Goal: Information Seeking & Learning: Check status

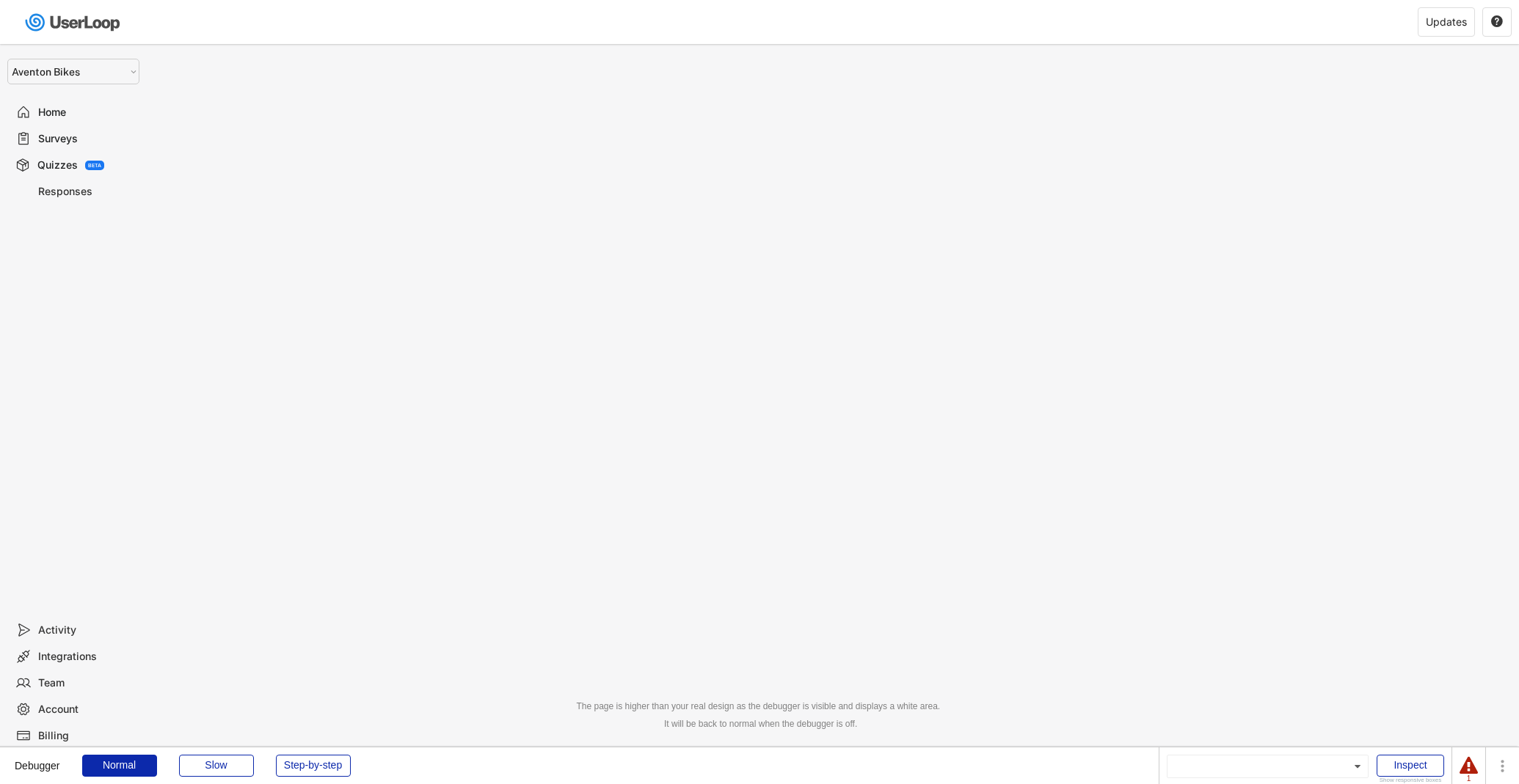
select select ""1348695171700984260__LOOKUP__1681165613546x125782304210805940""
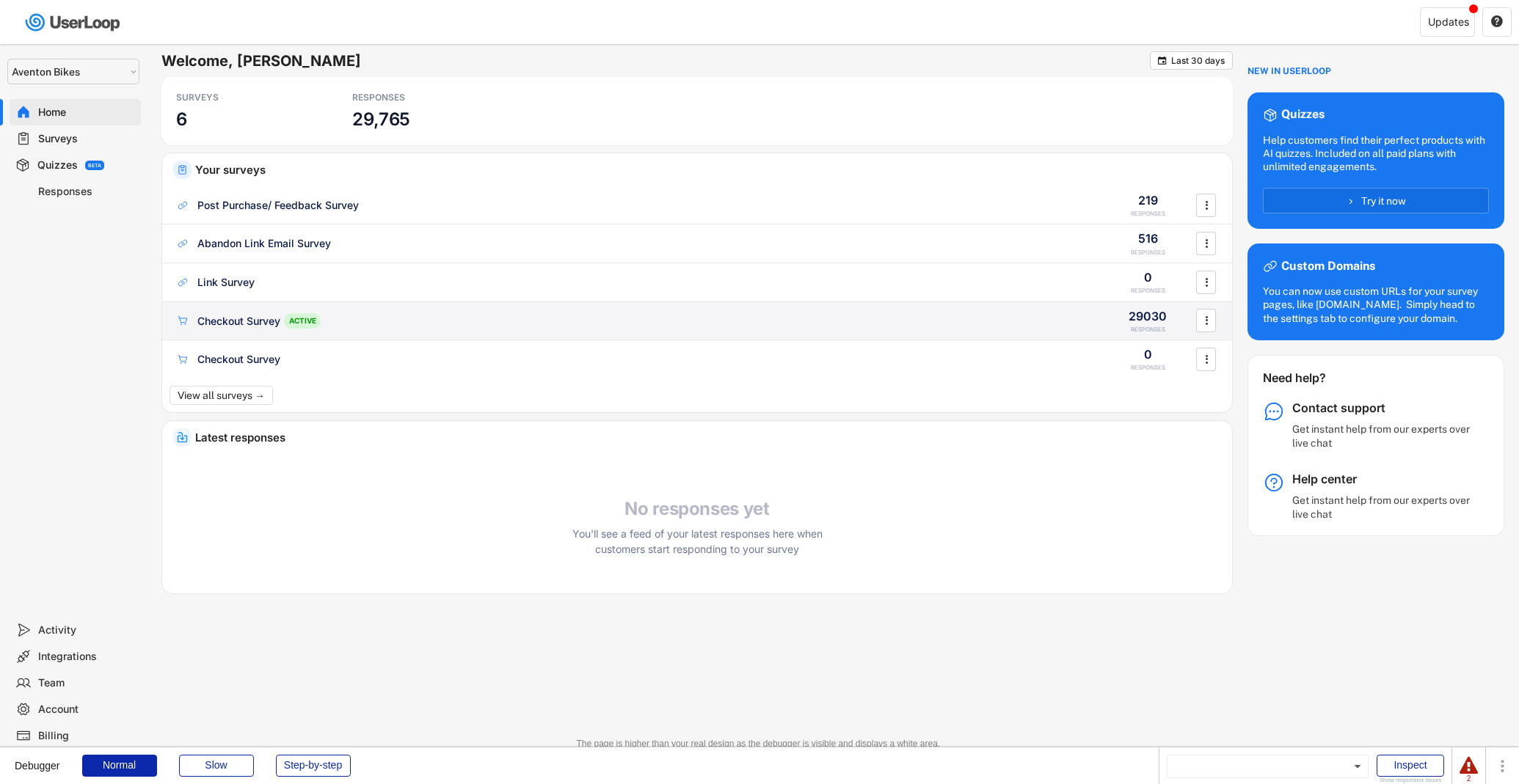
click at [248, 329] on div "Checkout Survey ACTIVE 29030 RESPONSES " at bounding box center [696, 322] width 1070 height 38
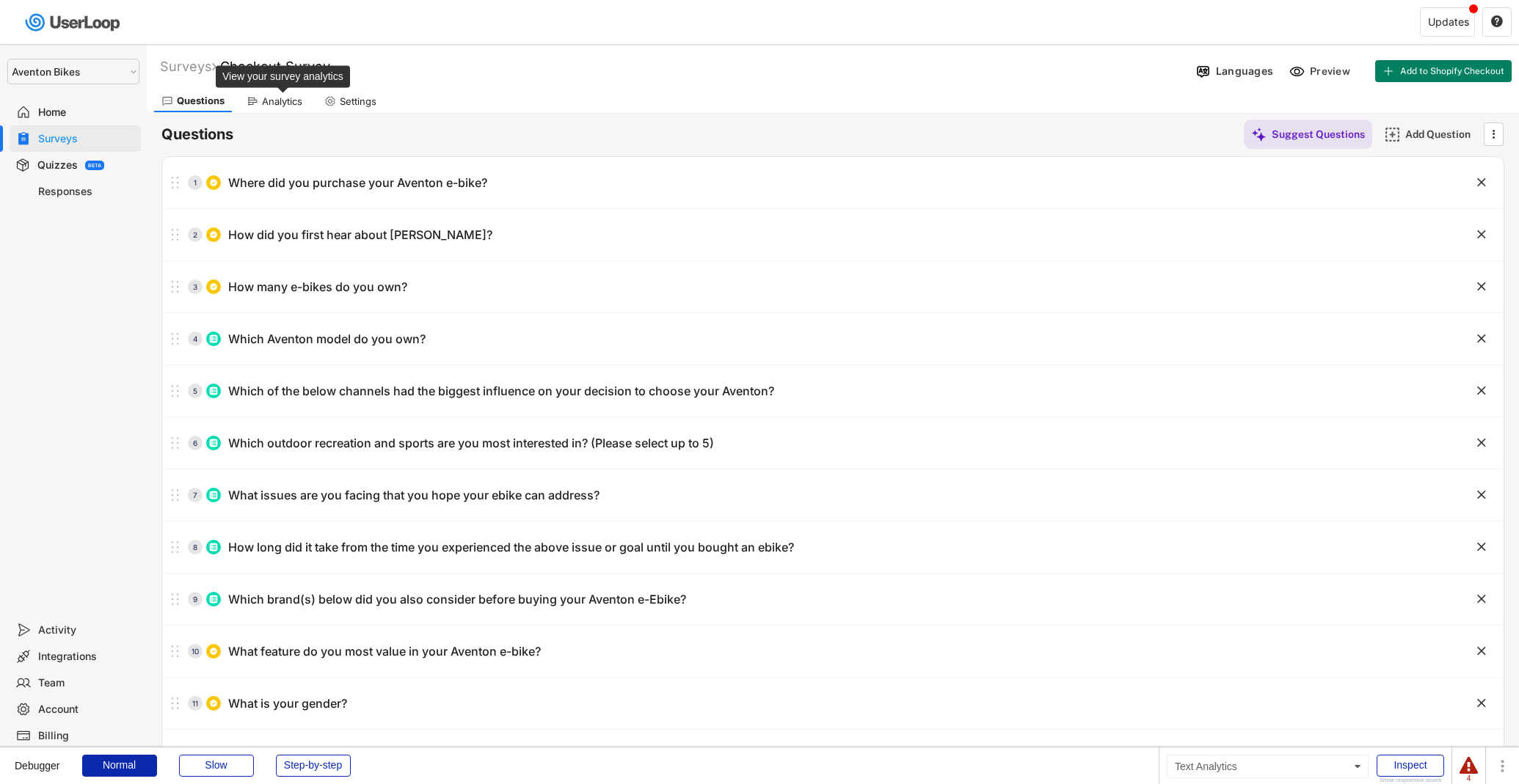
click at [279, 99] on div "Analytics" at bounding box center [282, 101] width 40 height 13
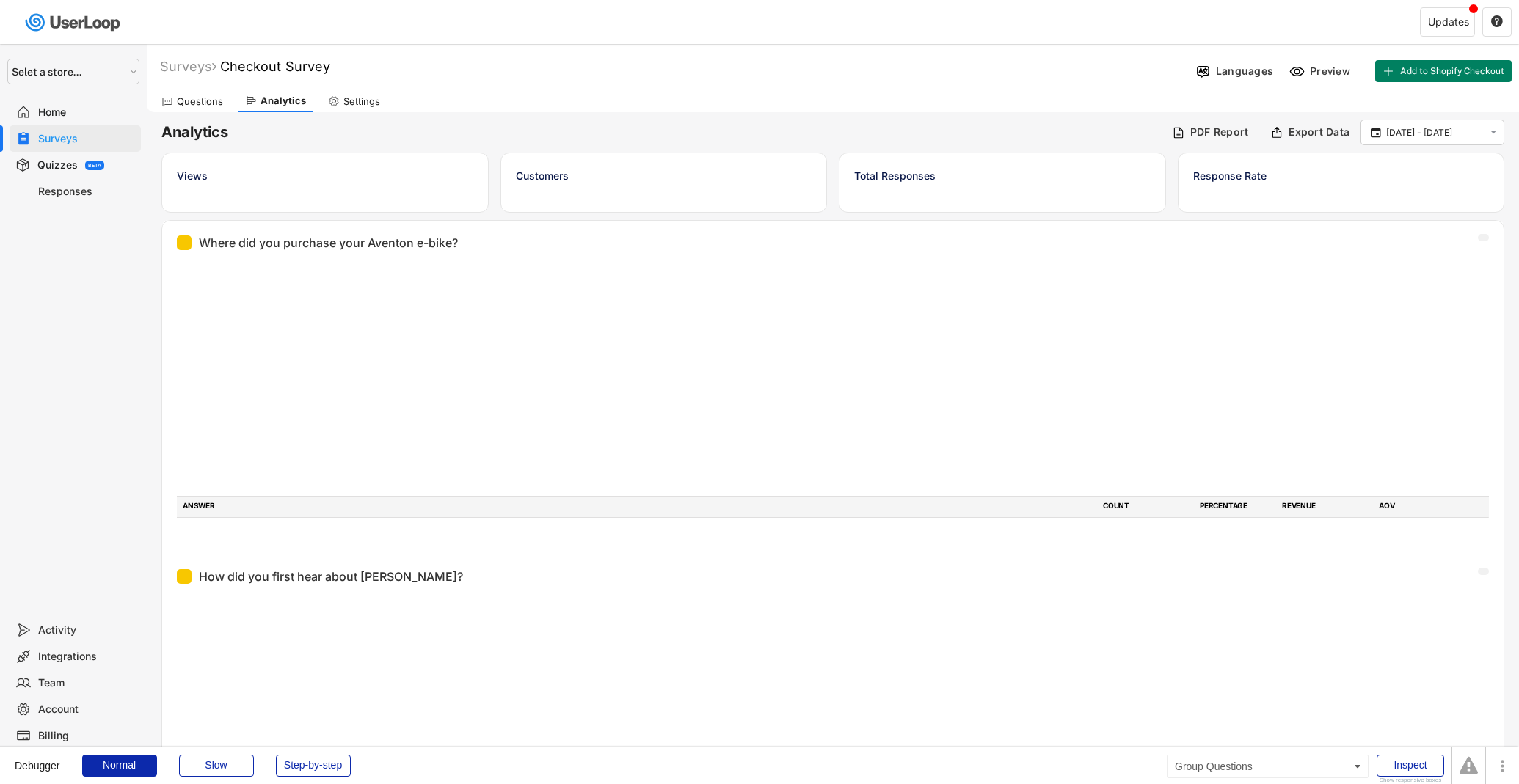
select select ""1348695171700984260__LOOKUP__1681165613546x125782304210805940""
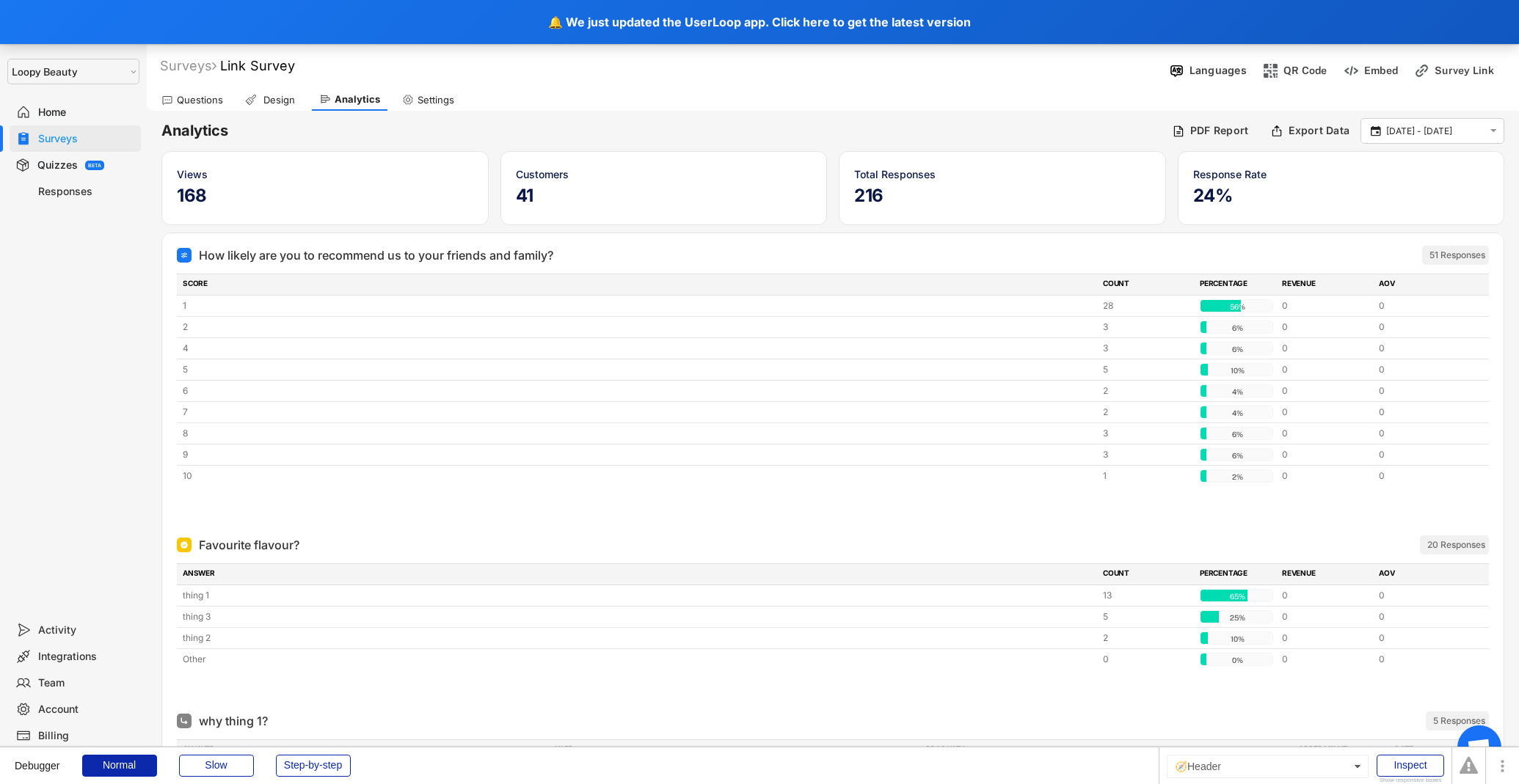
select select ""1348695171700984260__LOOKUP__1621425969652x687239840058835000""
click at [546, 23] on div "🔔 We just updated the UserLoop app. Click here to get the latest version" at bounding box center [760, 22] width 1519 height 44
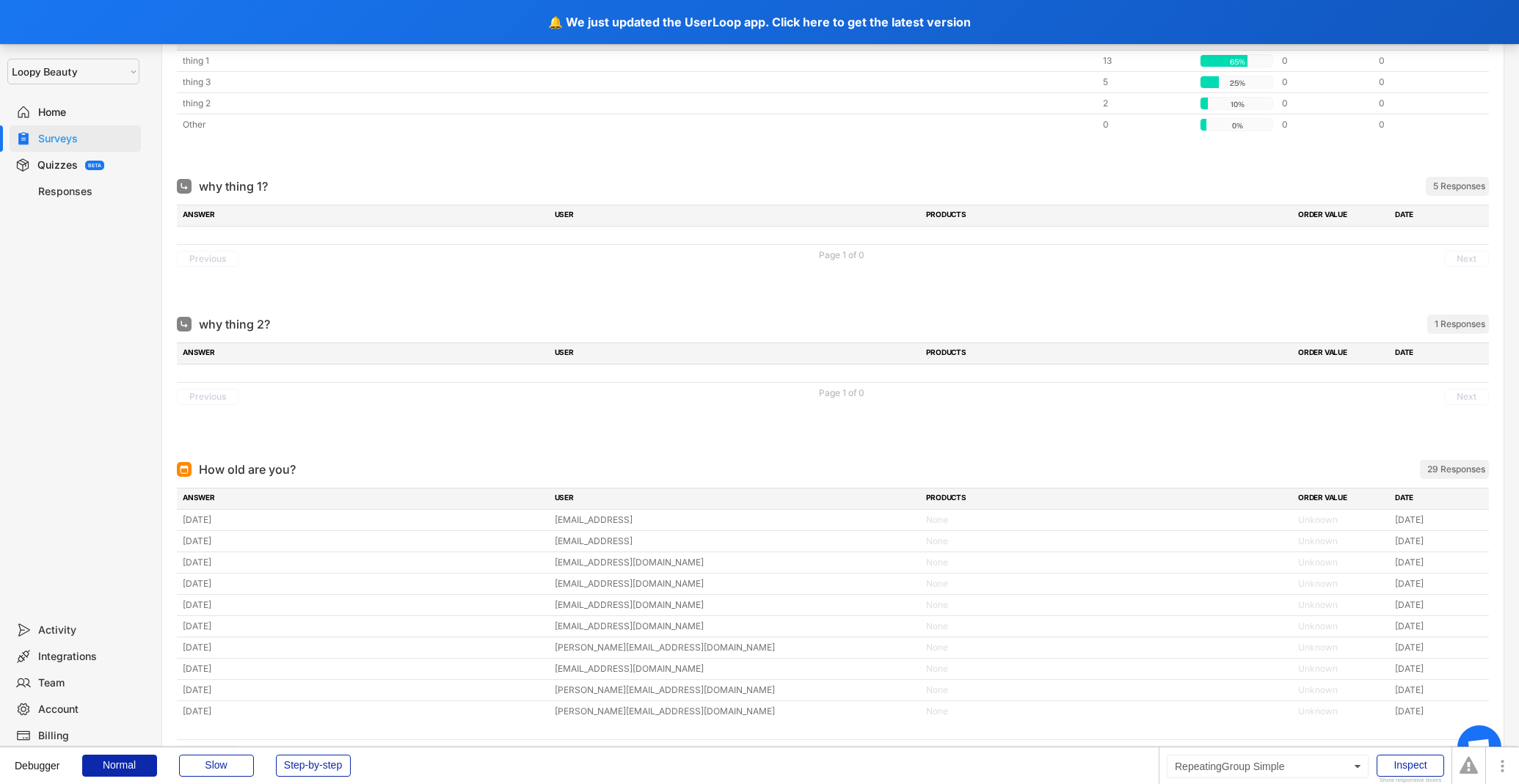
scroll to position [538, 0]
